Goal: Submit feedback/report problem: Leave review/rating

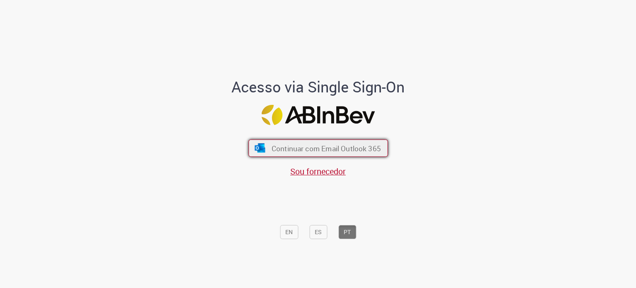
click at [321, 151] on span "Continuar com Email Outlook 365" at bounding box center [325, 148] width 109 height 10
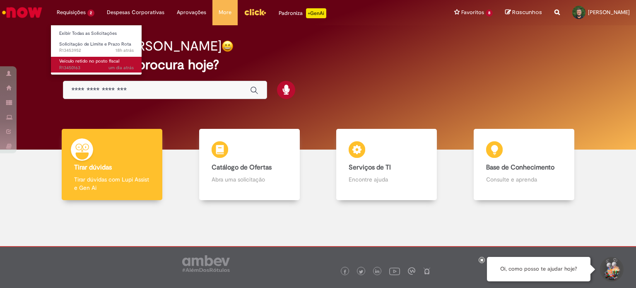
click at [78, 63] on span "Veículo retido no posto fiscal" at bounding box center [89, 61] width 60 height 6
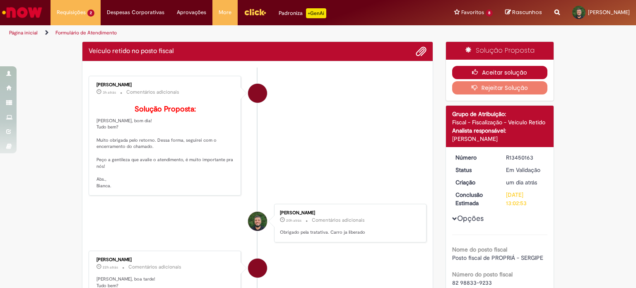
click at [488, 68] on button "Aceitar solução" at bounding box center [500, 72] width 96 height 13
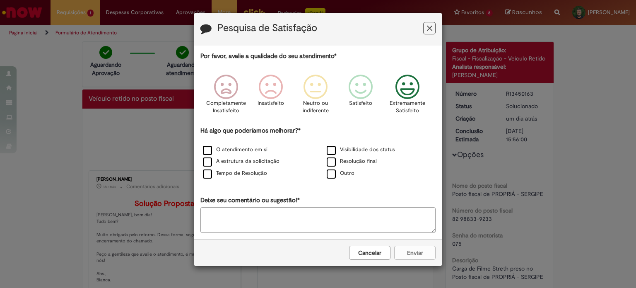
click at [411, 94] on icon "Feedback" at bounding box center [407, 87] width 31 height 25
click at [208, 149] on label "O atendimento em si" at bounding box center [235, 150] width 65 height 8
click at [329, 150] on label "Visibilidade dos status" at bounding box center [361, 150] width 68 height 8
click at [328, 163] on label "Resolução final" at bounding box center [352, 161] width 50 height 8
click at [221, 174] on label "Tempo de Resolução" at bounding box center [235, 173] width 64 height 8
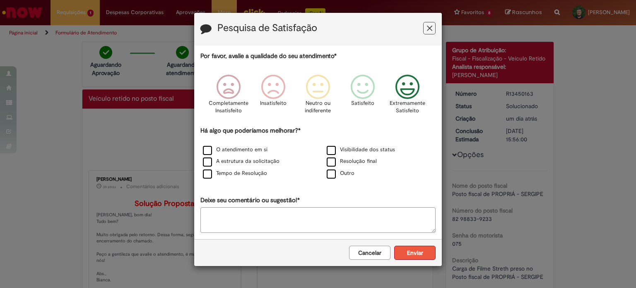
click at [408, 254] on button "Enviar" at bounding box center [414, 253] width 41 height 14
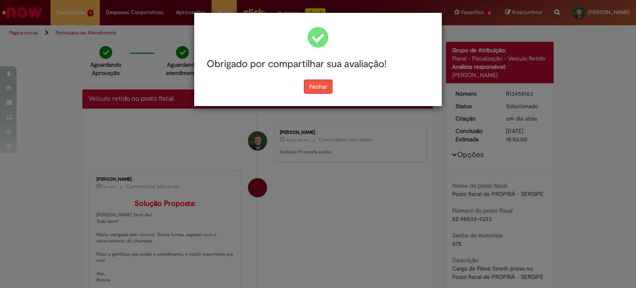
click at [327, 83] on button "Fechar" at bounding box center [318, 87] width 29 height 14
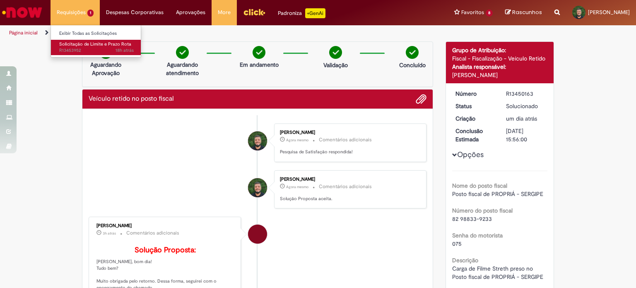
click at [77, 44] on span "Solicitação de Limite e Prazo Rota" at bounding box center [95, 44] width 72 height 6
